Goal: Find specific fact: Find contact information

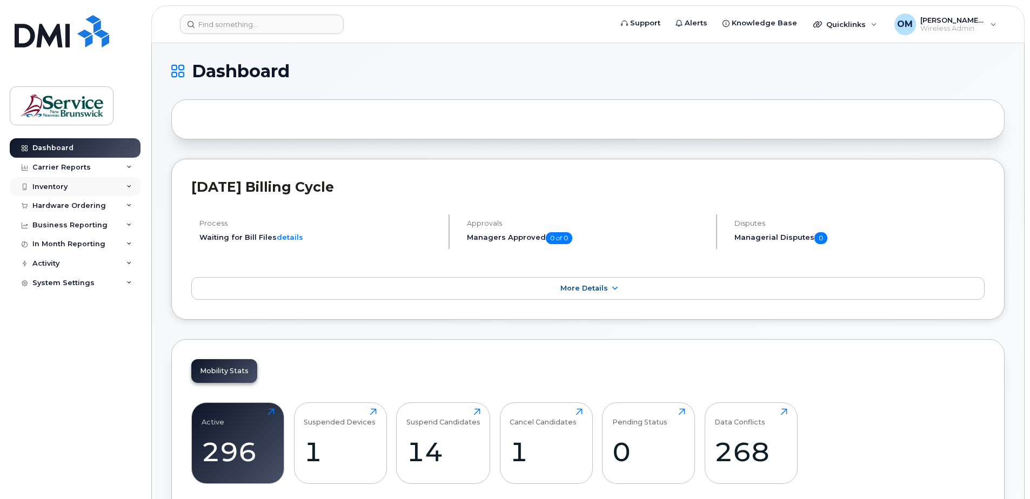
click at [76, 182] on div "Inventory" at bounding box center [75, 186] width 131 height 19
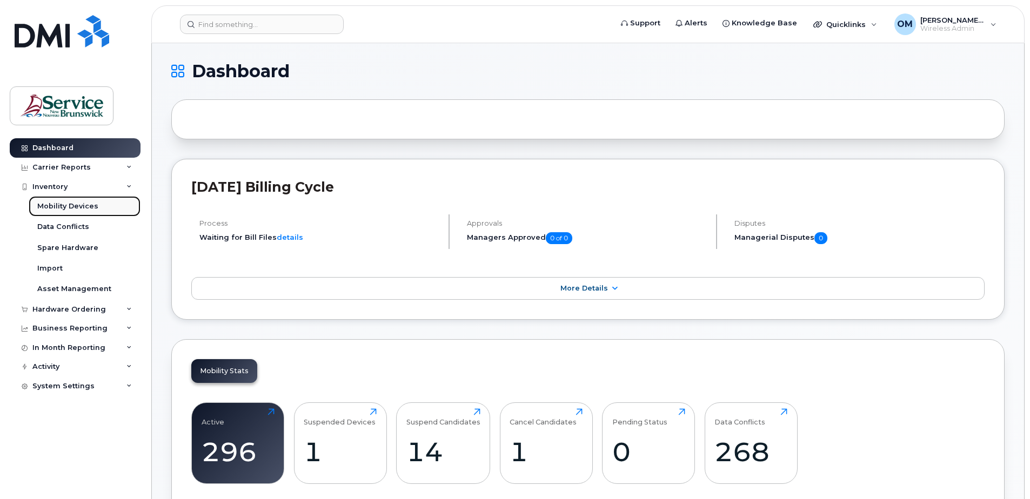
click at [75, 208] on div "Mobility Devices" at bounding box center [67, 207] width 61 height 10
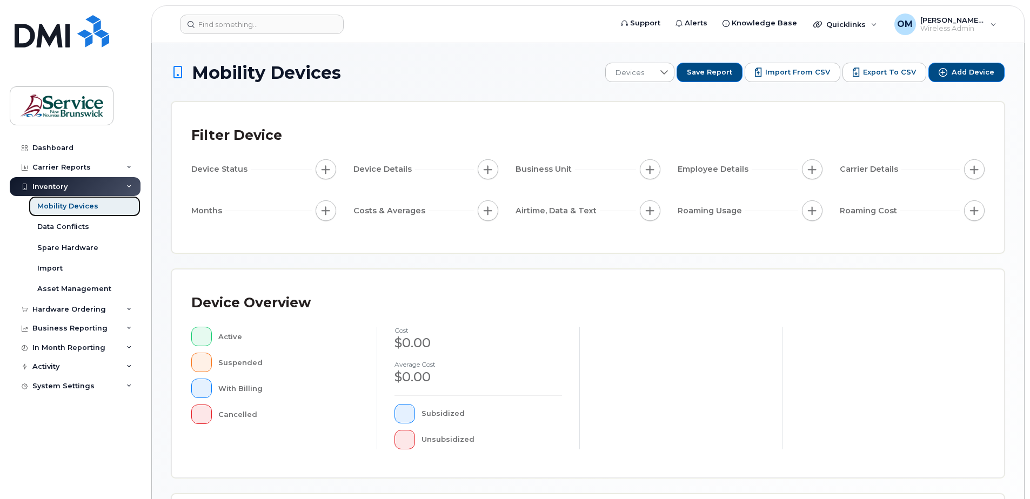
scroll to position [244, 0]
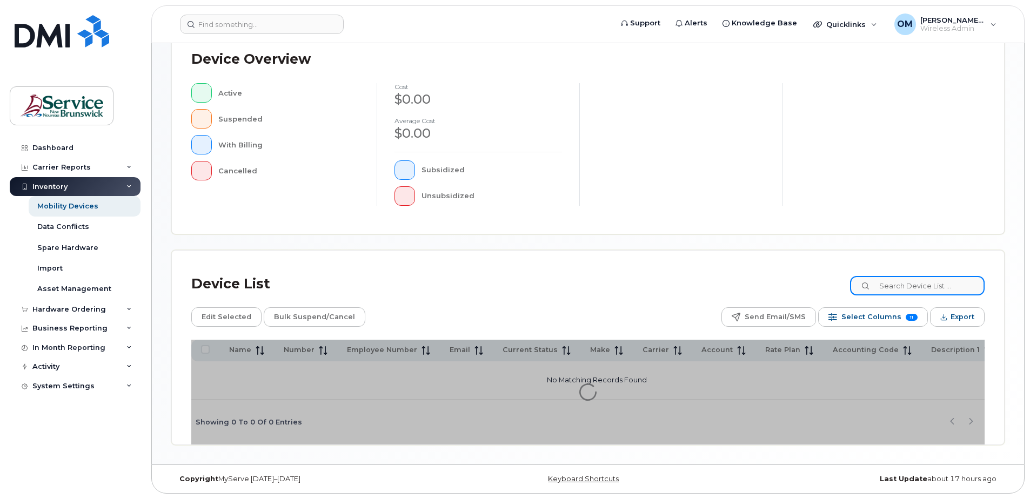
click at [899, 284] on input at bounding box center [917, 285] width 135 height 19
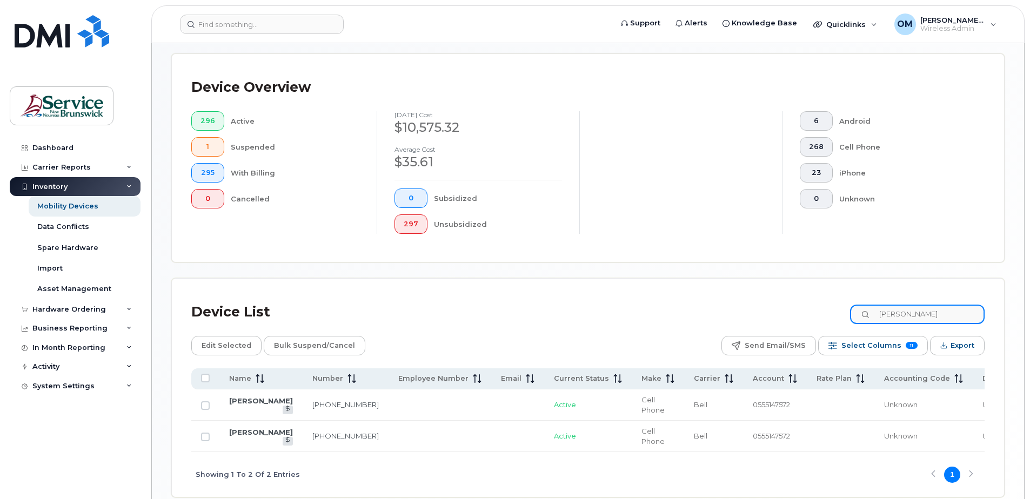
type input "[PERSON_NAME]"
drag, startPoint x: 284, startPoint y: 436, endPoint x: 312, endPoint y: 449, distance: 31.0
click at [312, 449] on td "[PHONE_NUMBER]" at bounding box center [346, 436] width 86 height 31
copy link "[PHONE_NUMBER]"
drag, startPoint x: 226, startPoint y: 441, endPoint x: 249, endPoint y: 450, distance: 24.5
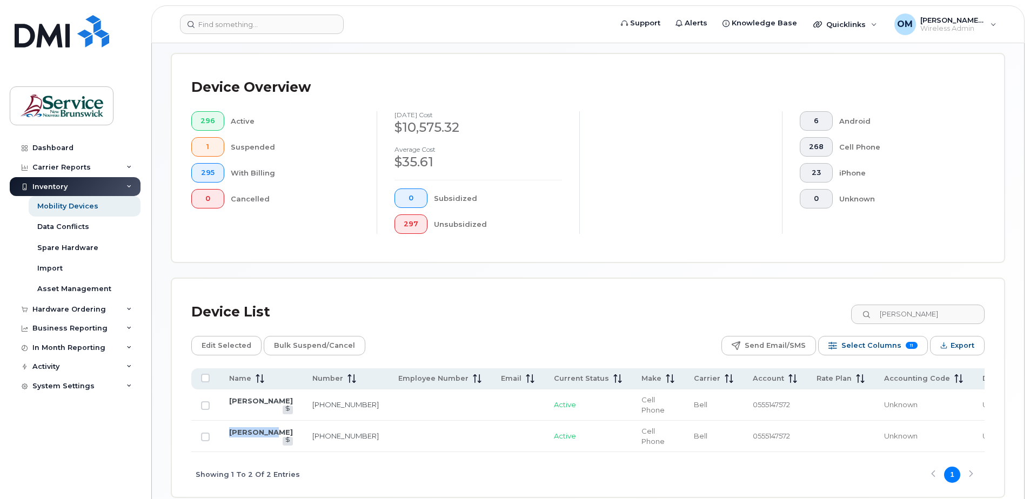
click at [249, 450] on td "[PERSON_NAME]" at bounding box center [260, 436] width 83 height 31
copy link "[PERSON_NAME]"
